Goal: Task Accomplishment & Management: Complete application form

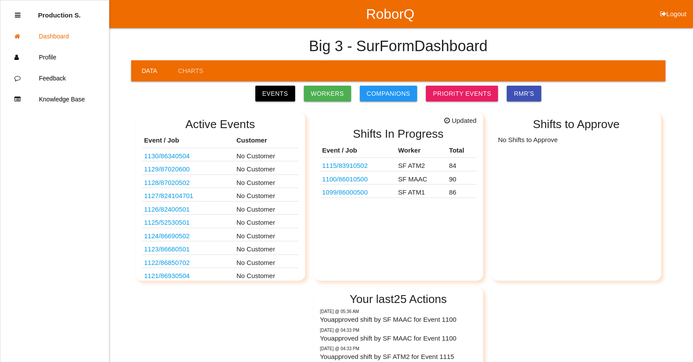
click at [356, 192] on link "1099 / 86000500" at bounding box center [345, 192] width 46 height 7
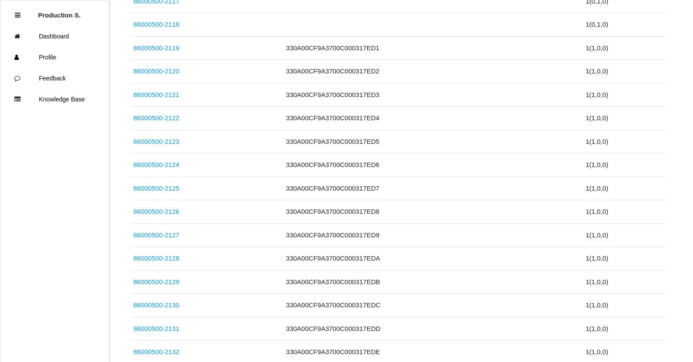
scroll to position [2483, 0]
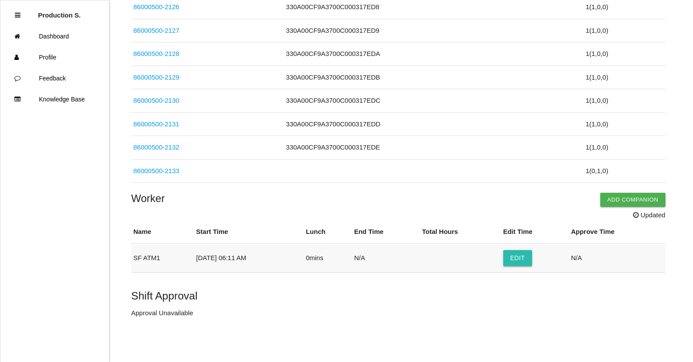
click at [522, 264] on button "Edit" at bounding box center [518, 258] width 29 height 16
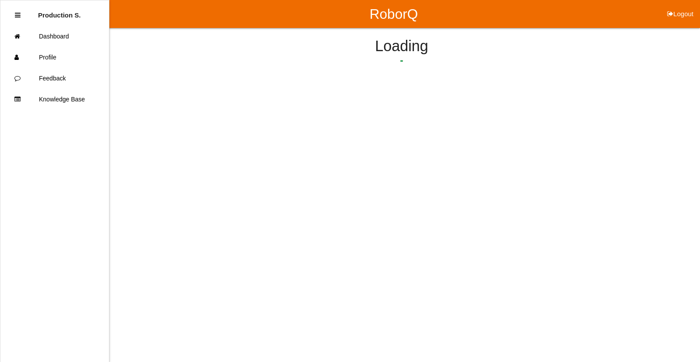
select select "6"
select select "11"
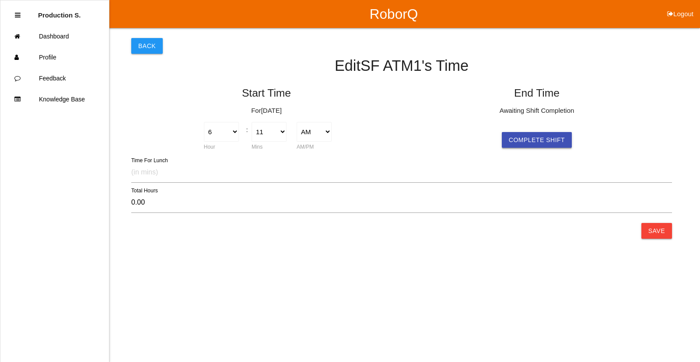
click at [518, 138] on button "Complete Shift" at bounding box center [537, 140] width 70 height 16
type input "9.97"
select select "4"
select select "9"
select select "2"
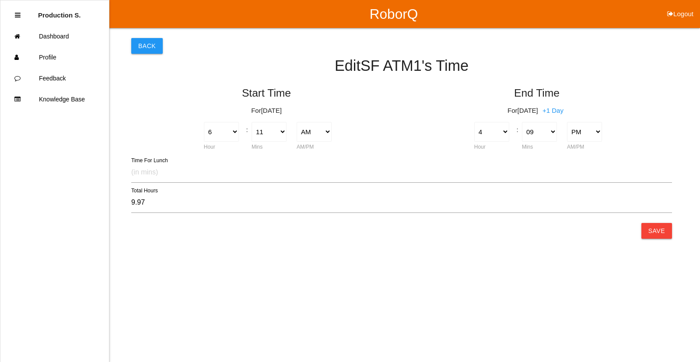
click at [652, 234] on button "Save" at bounding box center [656, 231] width 31 height 16
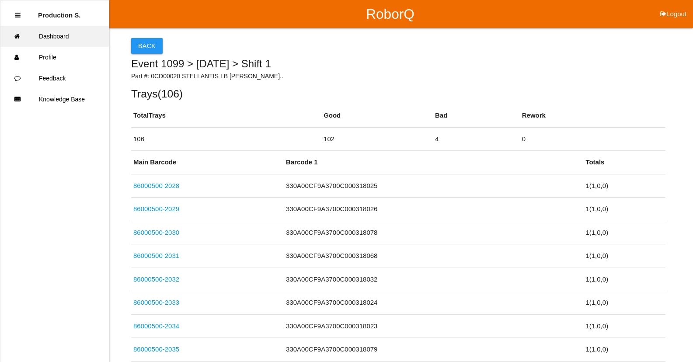
click at [42, 41] on link "Dashboard" at bounding box center [54, 36] width 109 height 21
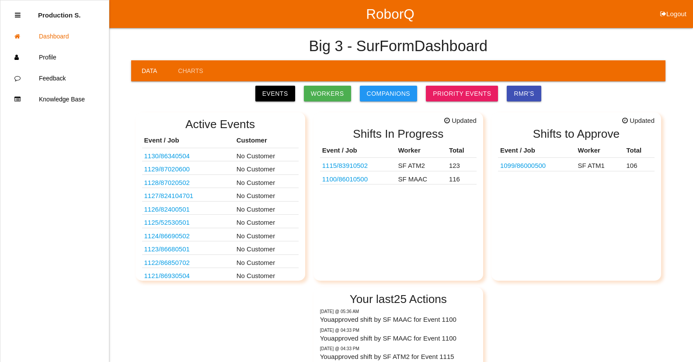
click at [361, 177] on link "1100 / 86010500" at bounding box center [345, 178] width 46 height 7
click at [361, 177] on html "RoborQ Logout Production S. Dashboard Profile Feedback Knowledge Base Big 3 - S…" at bounding box center [350, 250] width 700 height 500
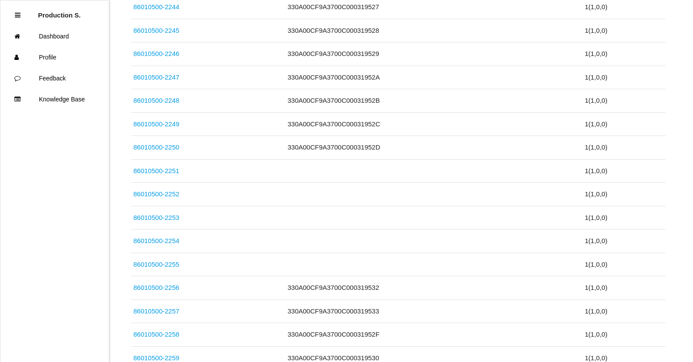
scroll to position [2717, 0]
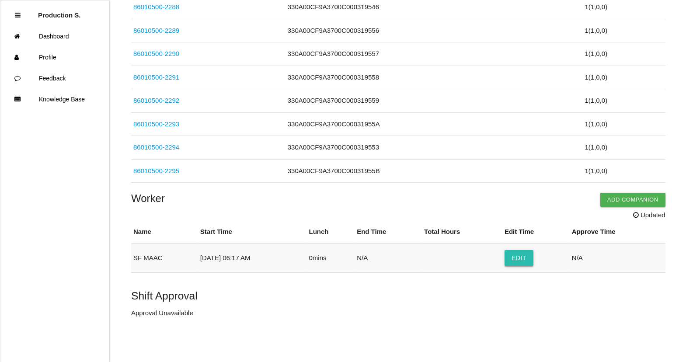
click at [513, 266] on button "Edit" at bounding box center [519, 258] width 29 height 16
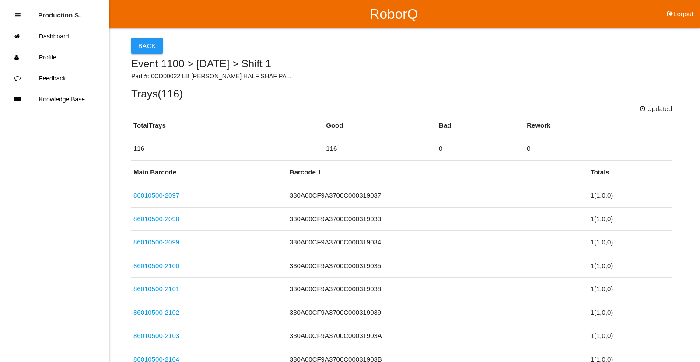
select select "6"
select select "17"
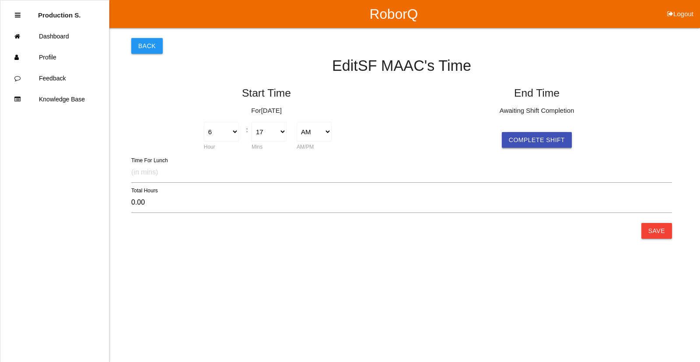
click at [535, 137] on button "Complete Shift" at bounding box center [537, 140] width 70 height 16
type input "9.87"
select select "4"
select select "9"
select select "2"
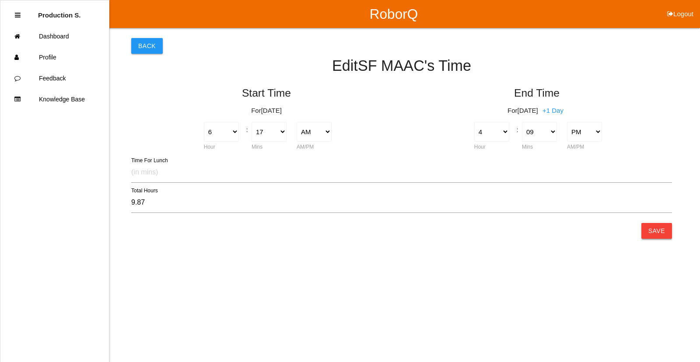
click at [654, 231] on button "Save" at bounding box center [656, 231] width 31 height 16
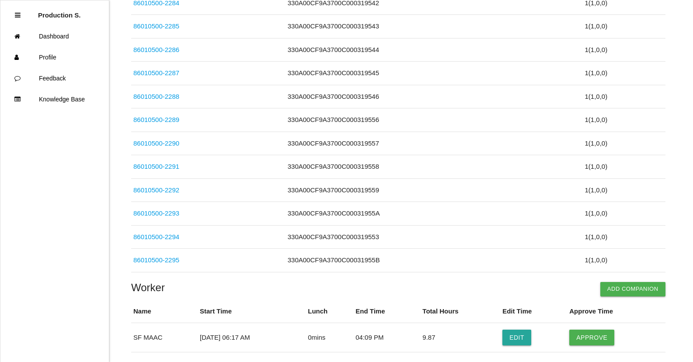
scroll to position [2697, 0]
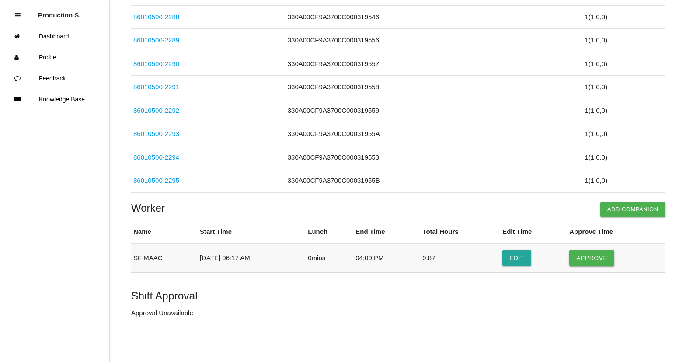
click at [608, 260] on button "Approve" at bounding box center [592, 258] width 45 height 16
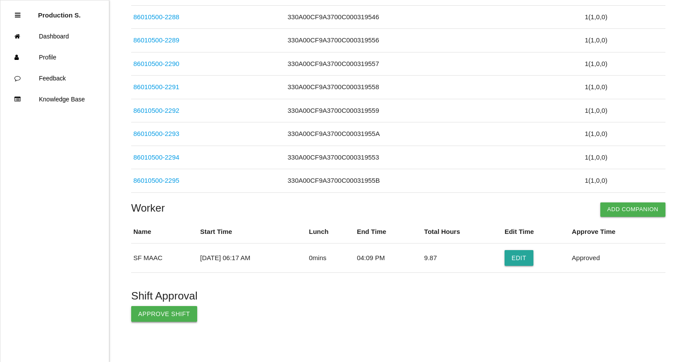
click at [158, 314] on button "Approve Shift" at bounding box center [164, 314] width 66 height 16
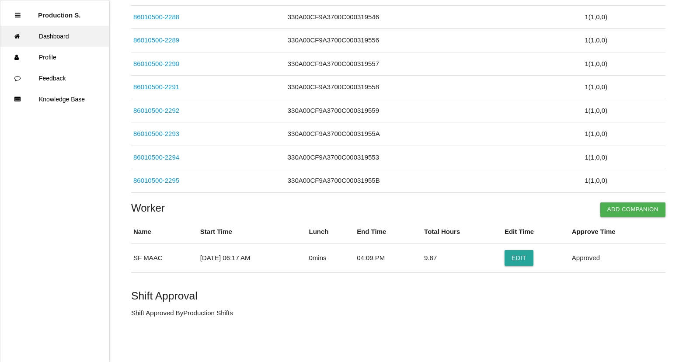
click at [66, 44] on link "Dashboard" at bounding box center [54, 36] width 109 height 21
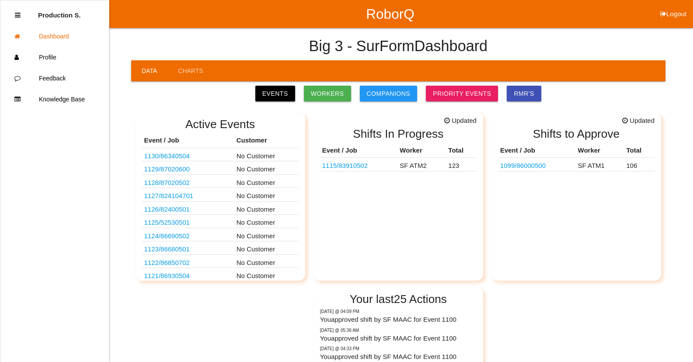
click at [544, 168] on link "1099 / 86000500" at bounding box center [524, 165] width 46 height 7
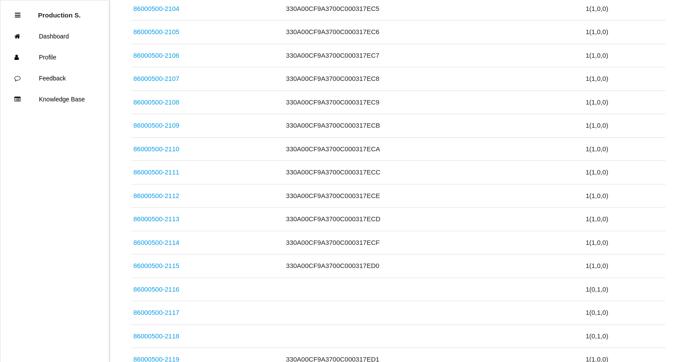
scroll to position [2463, 0]
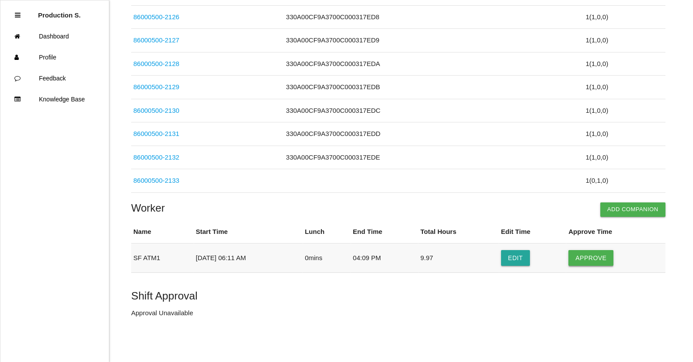
click at [586, 261] on button "Approve" at bounding box center [591, 258] width 45 height 16
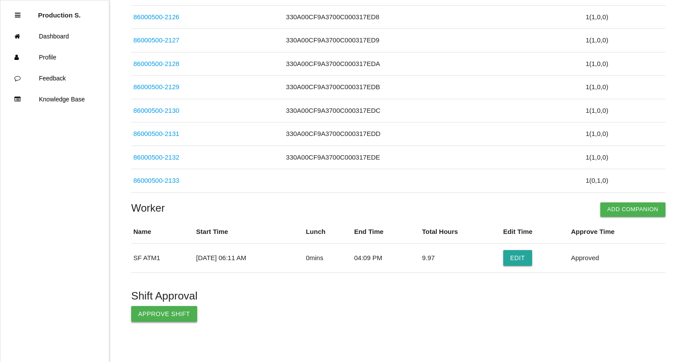
click at [175, 318] on button "Approve Shift" at bounding box center [164, 314] width 66 height 16
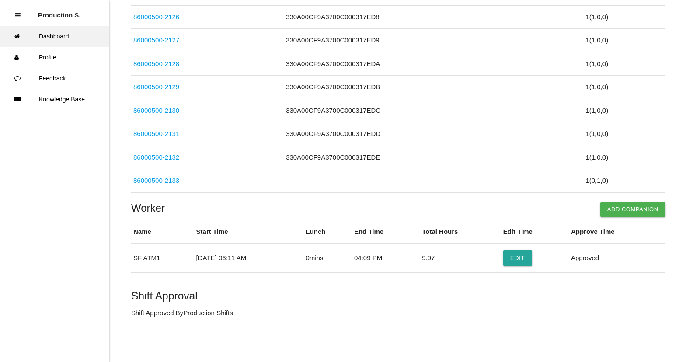
click at [48, 46] on link "Dashboard" at bounding box center [54, 36] width 109 height 21
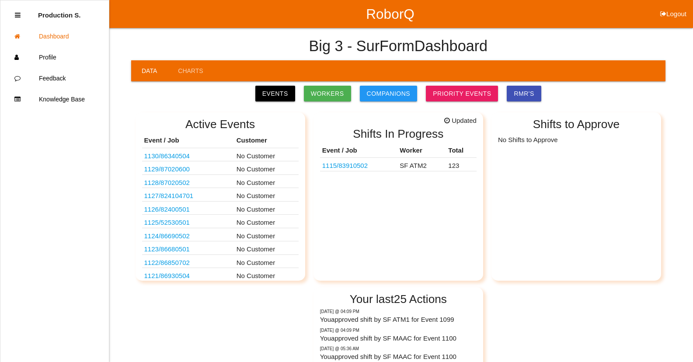
click at [345, 168] on link "1115 / 83910502" at bounding box center [345, 165] width 46 height 7
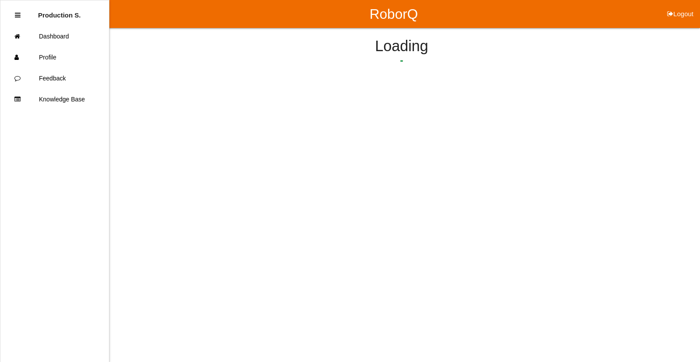
click at [345, 129] on html "RoborQ Logout Production S. Dashboard Profile Feedback Knowledge Base Loading" at bounding box center [350, 64] width 700 height 129
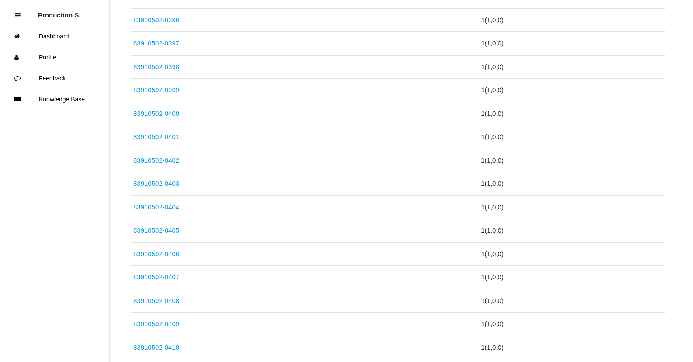
scroll to position [2880, 0]
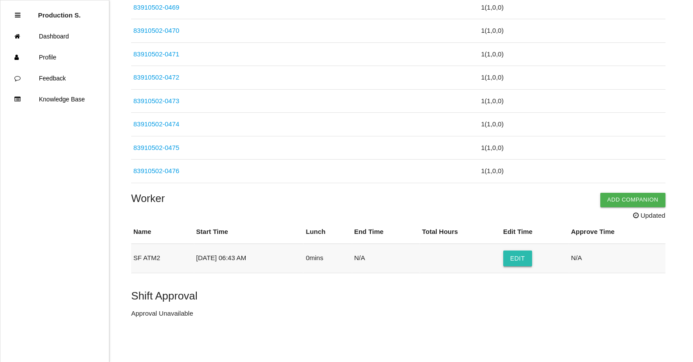
click at [525, 264] on button "Edit" at bounding box center [518, 259] width 29 height 16
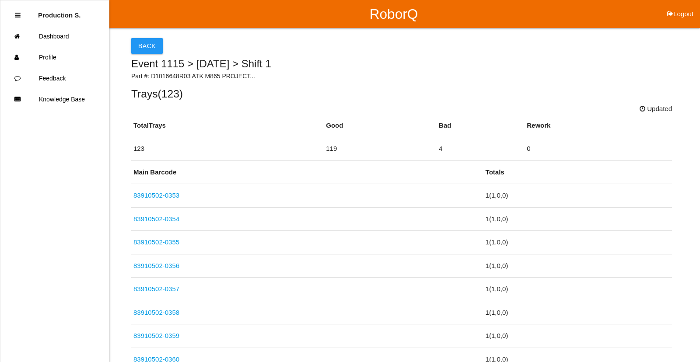
select select "6"
select select "43"
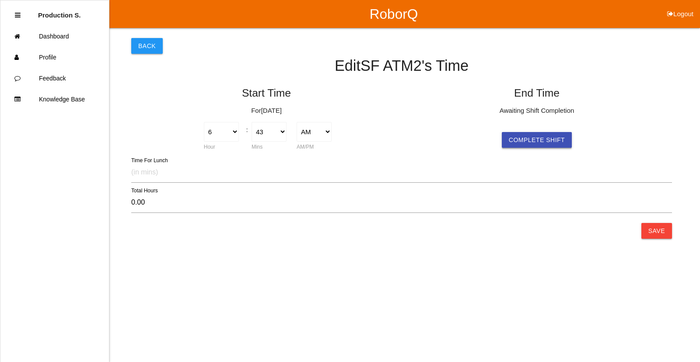
click at [546, 144] on button "Complete Shift" at bounding box center [537, 140] width 70 height 16
select select "4"
select select "9"
select select "2"
type input "9.43"
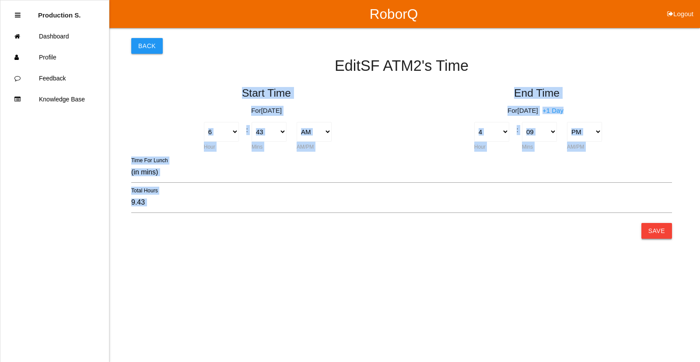
click at [644, 230] on div "Back Edit SF ATM2 's Time Start Time For [DATE] 1 2 3 4 5 6 7 8 9 10 11 12 Hour…" at bounding box center [401, 130] width 541 height 205
click at [644, 230] on button "Save" at bounding box center [656, 231] width 31 height 16
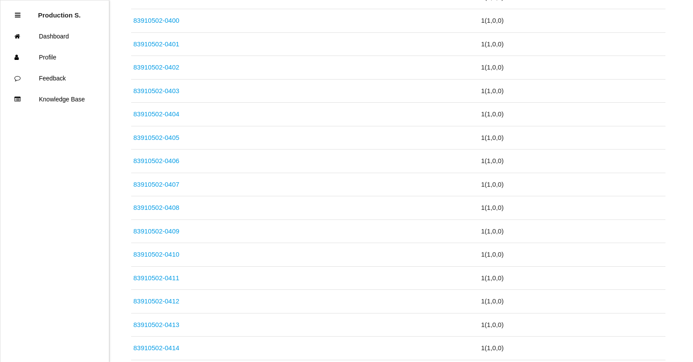
scroll to position [2861, 0]
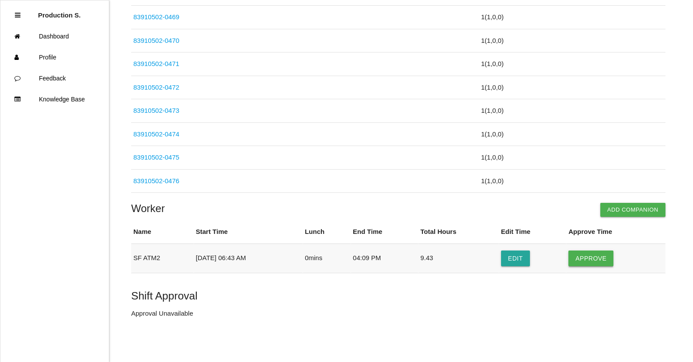
click at [598, 256] on button "Approve" at bounding box center [591, 259] width 45 height 16
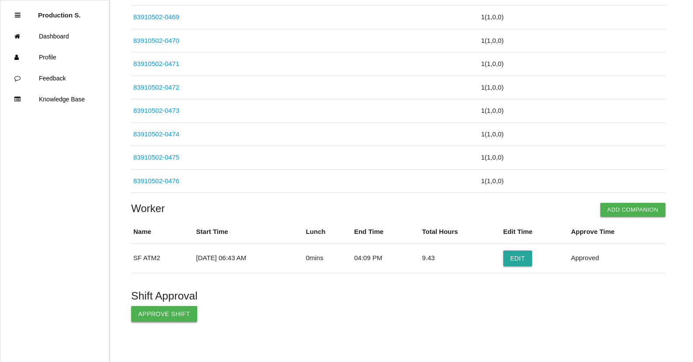
click at [176, 315] on button "Approve Shift" at bounding box center [164, 314] width 66 height 16
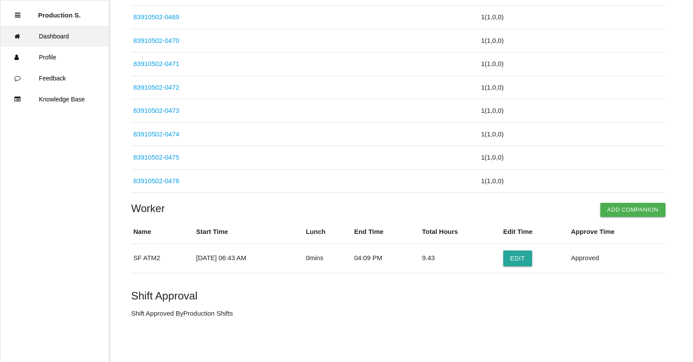
scroll to position [2773, 0]
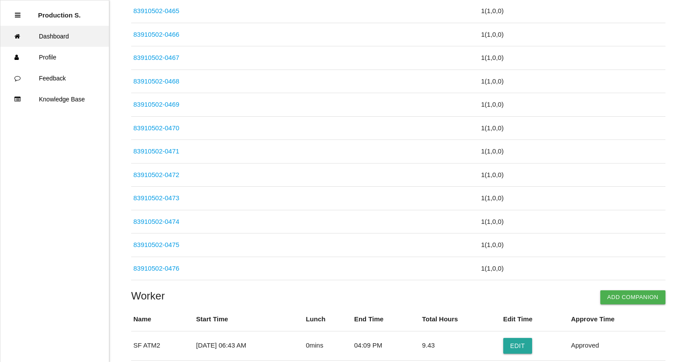
click at [55, 43] on link "Dashboard" at bounding box center [54, 36] width 109 height 21
